Goal: Information Seeking & Learning: Find specific fact

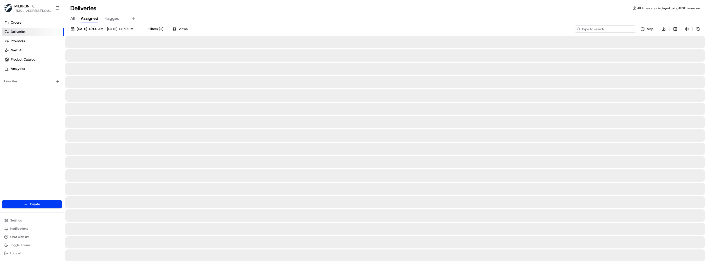
click at [605, 30] on input at bounding box center [606, 28] width 62 height 7
paste input "bat_fgYuPi3rWbm0FxQckNhkpQ"
type input "bat_fgYuPi3rWbm0FxQckNhkpQ"
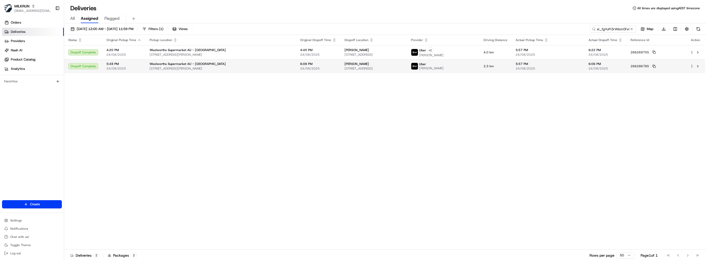
click at [403, 65] on div "[PERSON_NAME]" at bounding box center [374, 64] width 58 height 4
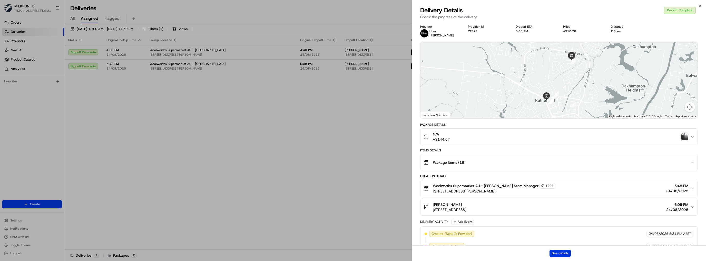
click at [555, 252] on button "See details" at bounding box center [560, 253] width 21 height 7
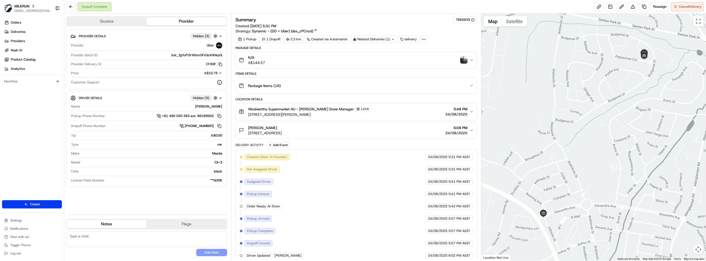
click at [331, 62] on div "N/A A$144.57" at bounding box center [354, 60] width 231 height 10
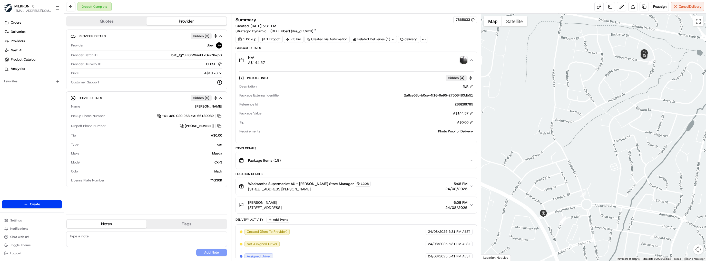
click at [465, 60] on img "button" at bounding box center [464, 59] width 7 height 7
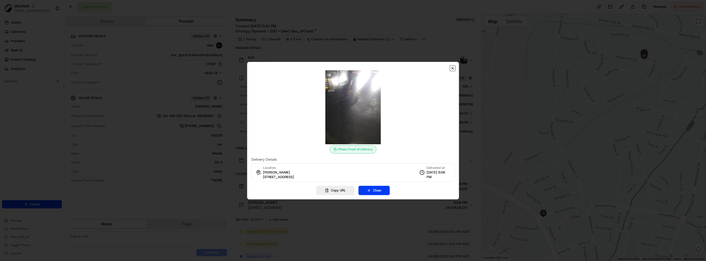
click at [454, 68] on icon "button" at bounding box center [453, 68] width 4 height 4
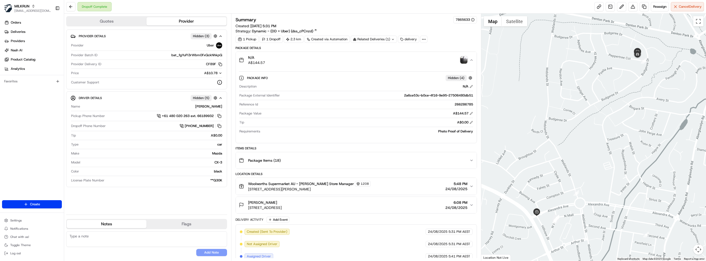
click at [310, 60] on div "N/A A$144.57" at bounding box center [354, 60] width 231 height 10
